Goal: Check status

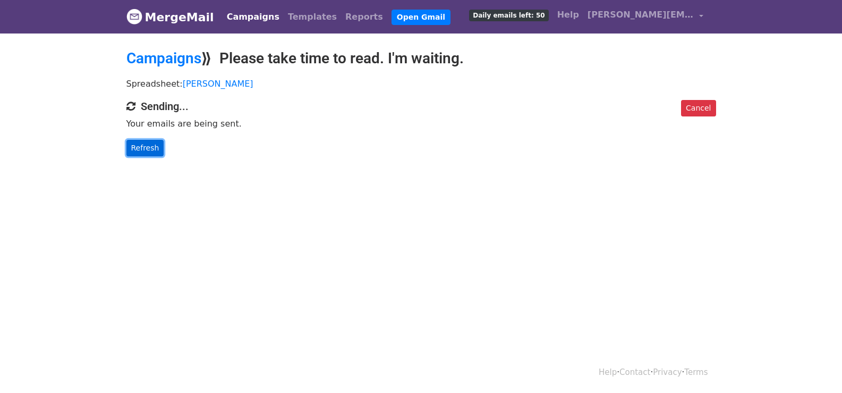
click at [141, 147] on link "Refresh" at bounding box center [145, 148] width 38 height 16
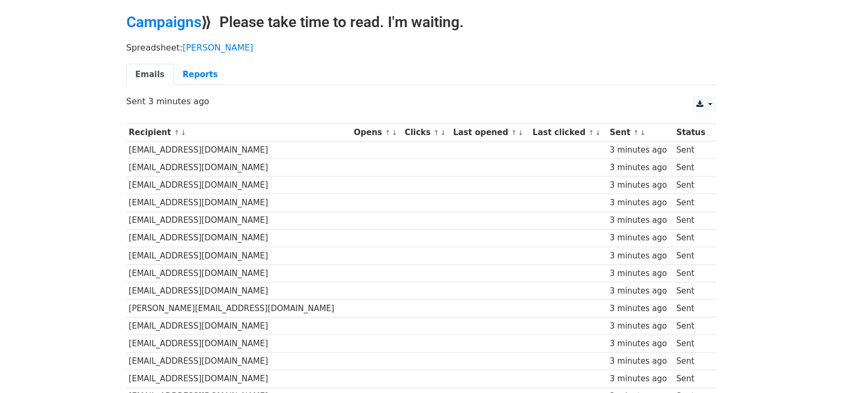
scroll to position [740, 0]
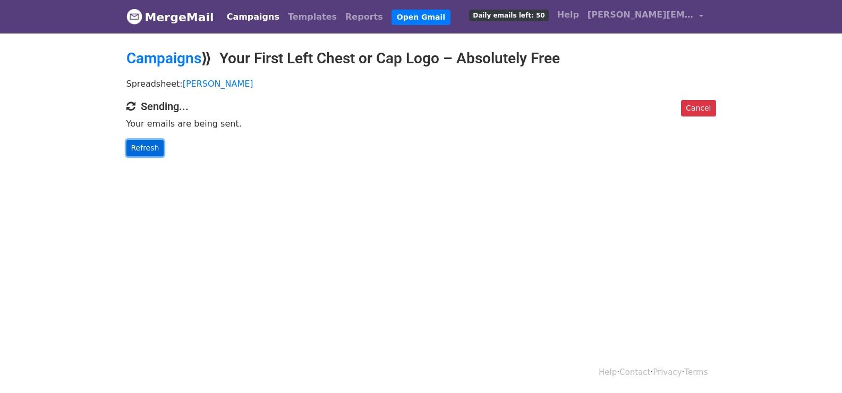
drag, startPoint x: 148, startPoint y: 141, endPoint x: 245, endPoint y: 269, distance: 160.7
click at [147, 142] on link "Refresh" at bounding box center [145, 148] width 38 height 16
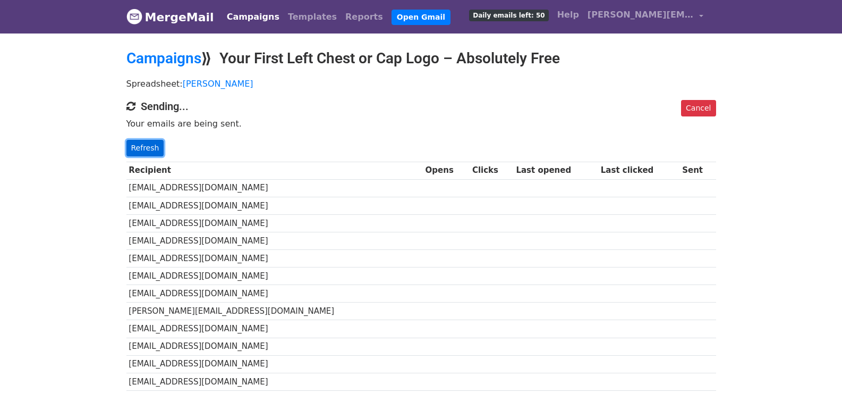
click at [150, 147] on link "Refresh" at bounding box center [145, 148] width 38 height 16
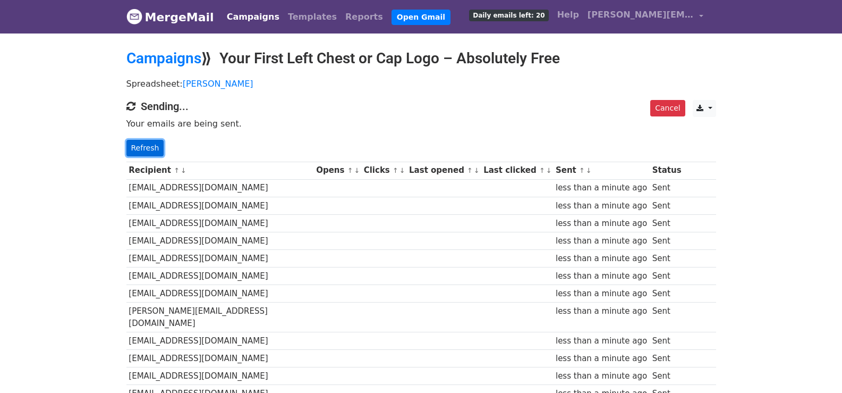
click at [152, 147] on link "Refresh" at bounding box center [145, 148] width 38 height 16
